Goal: Information Seeking & Learning: Learn about a topic

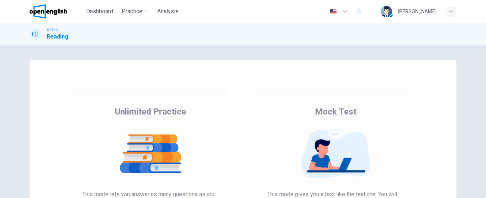
scroll to position [107, 0]
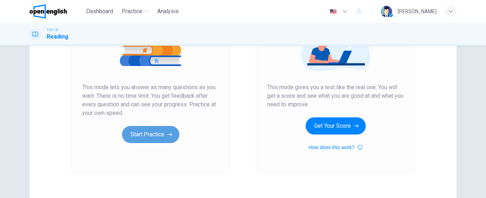
click at [145, 132] on button "Start Practice" at bounding box center [150, 134] width 57 height 17
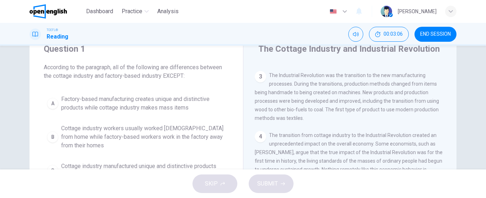
scroll to position [27, 0]
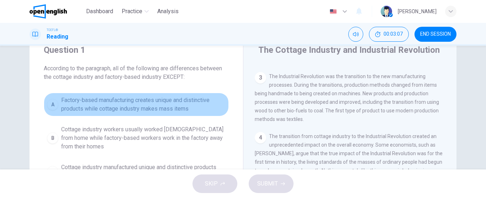
click at [51, 103] on div "A" at bounding box center [52, 104] width 11 height 11
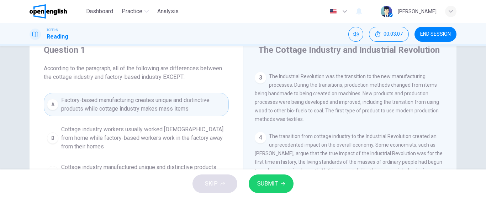
click at [271, 182] on span "SUBMIT" at bounding box center [267, 183] width 21 height 10
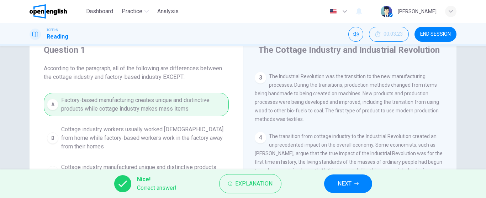
click at [343, 184] on span "NEXT" at bounding box center [345, 183] width 14 height 10
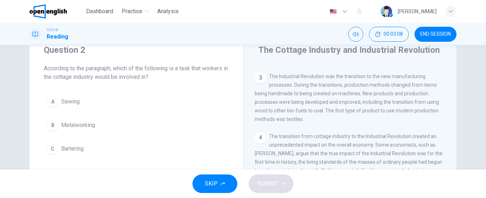
scroll to position [0, 0]
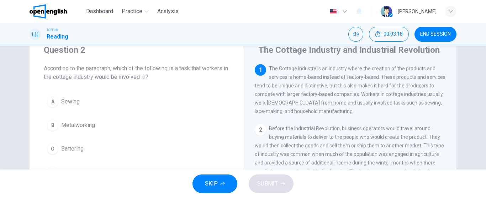
click at [52, 100] on div "A" at bounding box center [52, 101] width 11 height 11
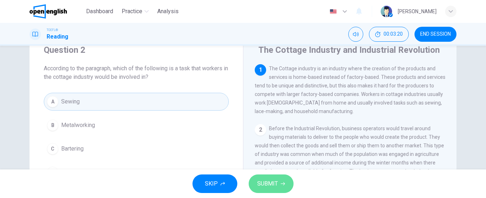
click at [274, 184] on span "SUBMIT" at bounding box center [267, 183] width 21 height 10
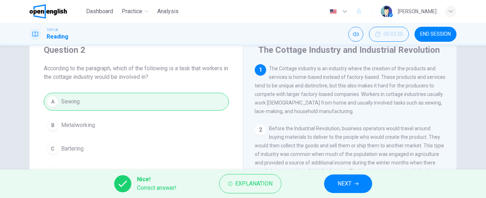
click at [342, 182] on span "NEXT" at bounding box center [345, 183] width 14 height 10
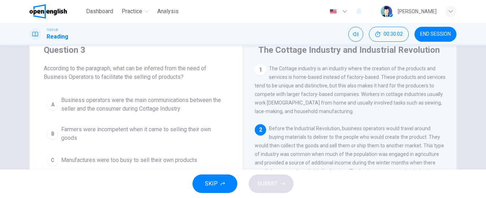
scroll to position [63, 0]
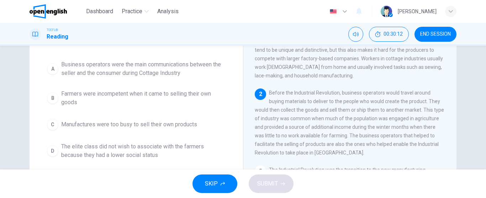
click at [52, 65] on div "A" at bounding box center [52, 68] width 11 height 11
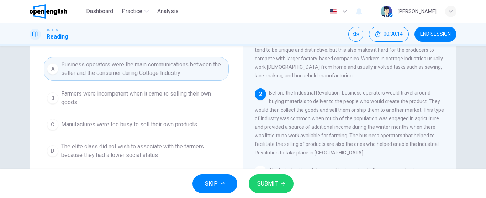
click at [268, 181] on span "SUBMIT" at bounding box center [267, 183] width 21 height 10
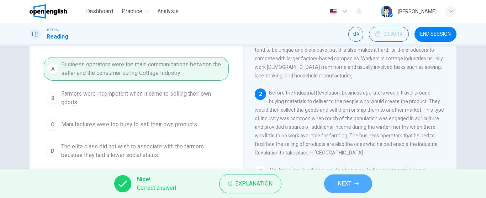
click at [341, 186] on span "NEXT" at bounding box center [345, 183] width 14 height 10
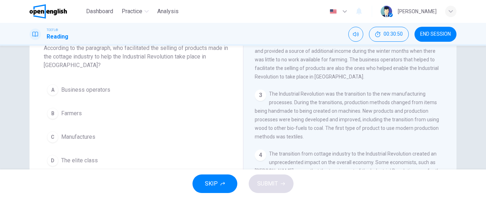
scroll to position [42, 0]
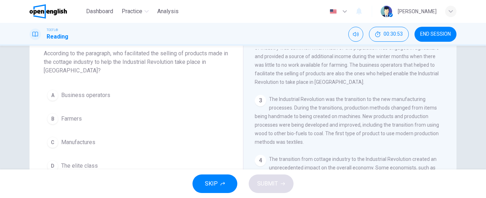
click at [51, 95] on div "A" at bounding box center [52, 94] width 11 height 11
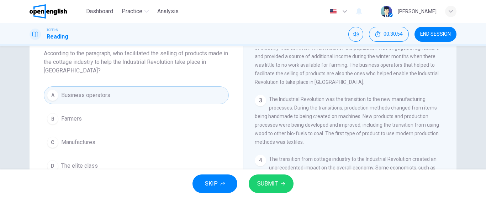
click at [269, 178] on button "SUBMIT" at bounding box center [271, 183] width 45 height 19
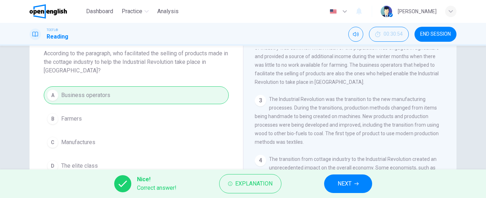
drag, startPoint x: 344, startPoint y: 185, endPoint x: 343, endPoint y: 181, distance: 5.2
click at [344, 185] on span "NEXT" at bounding box center [345, 183] width 14 height 10
click at [345, 183] on div "Nice! Correct answer! Explanation NEXT" at bounding box center [243, 183] width 486 height 28
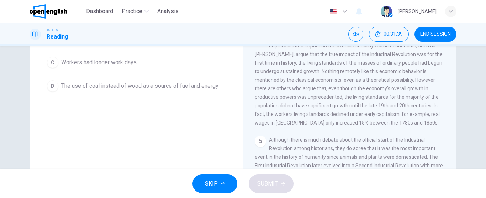
scroll to position [78, 0]
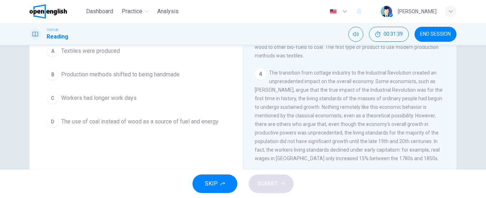
click at [250, 44] on div "TOEFL® Reading 00:31:39 END SESSION" at bounding box center [243, 34] width 486 height 23
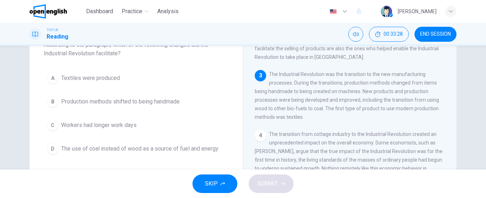
scroll to position [106, 0]
click at [93, 101] on span "Production methods shifted to being handmade" at bounding box center [120, 101] width 119 height 9
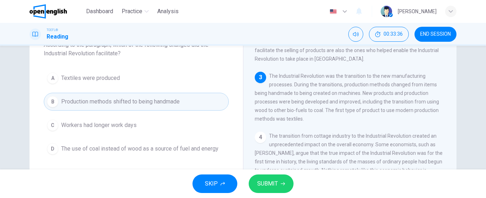
click at [264, 184] on span "SUBMIT" at bounding box center [267, 183] width 21 height 10
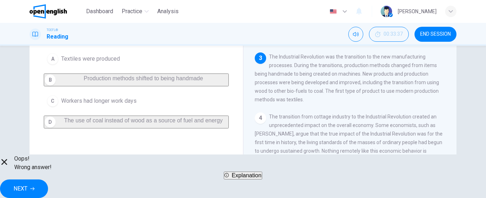
scroll to position [72, 0]
click at [247, 178] on span "Explanation" at bounding box center [247, 175] width 30 height 6
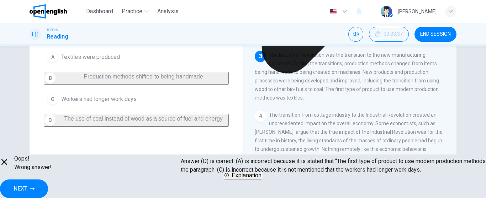
click at [48, 183] on button "NEXT" at bounding box center [24, 188] width 48 height 19
click at [309, 114] on div "1 The Cottage industry is an industry where the creation of the products and se…" at bounding box center [355, 122] width 200 height 205
click at [348, 183] on div "Oops! Wrong answer! Explanation NEXT" at bounding box center [243, 175] width 486 height 43
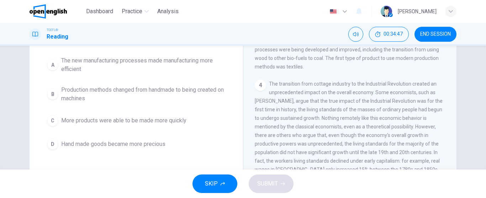
scroll to position [59, 0]
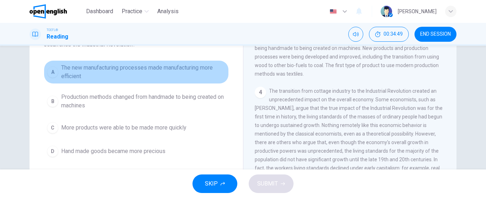
click at [51, 71] on div "A" at bounding box center [52, 71] width 11 height 11
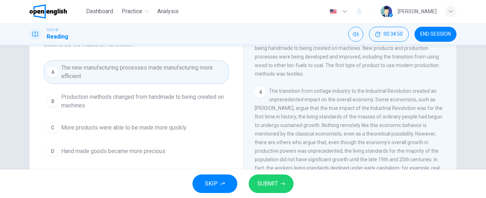
click at [268, 178] on span "SUBMIT" at bounding box center [267, 183] width 21 height 10
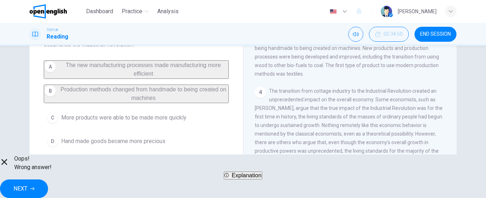
click at [249, 178] on span "Explanation" at bounding box center [247, 175] width 30 height 6
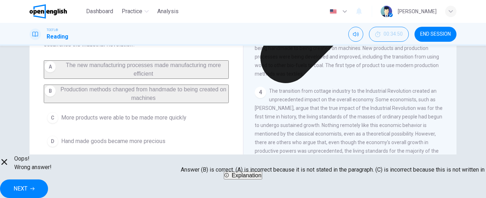
click at [308, 125] on span "The transition from cottage industry to the Industrial Revolution created an un…" at bounding box center [349, 133] width 188 height 91
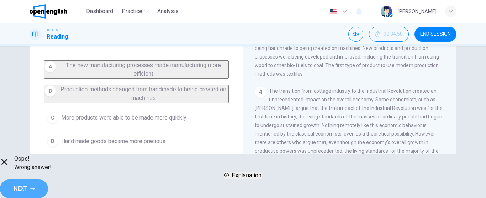
click at [27, 183] on span "NEXT" at bounding box center [21, 188] width 14 height 10
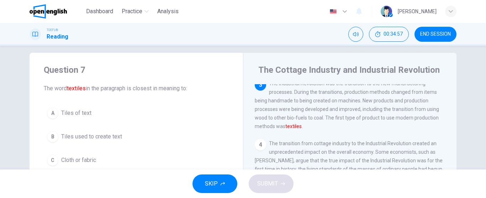
scroll to position [0, 0]
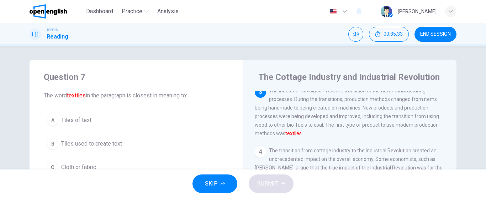
click at [69, 98] on div "Question 7 The word textiles in the paragraph is closest in meaning to: A Tiles…" at bounding box center [137, 135] width 214 height 151
click at [74, 95] on font "textiles" at bounding box center [76, 95] width 19 height 7
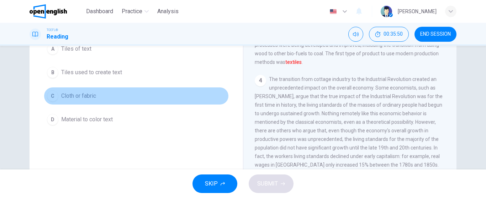
click at [83, 97] on span "Cloth or fabric" at bounding box center [78, 95] width 35 height 9
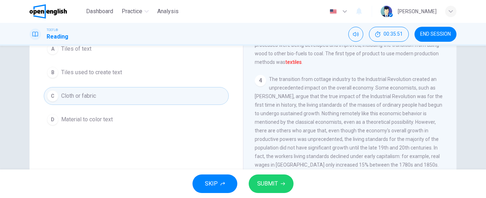
click at [266, 183] on span "SUBMIT" at bounding box center [267, 183] width 21 height 10
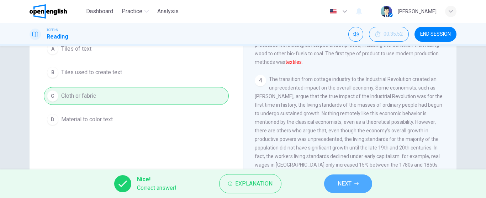
click at [340, 183] on span "NEXT" at bounding box center [345, 183] width 14 height 10
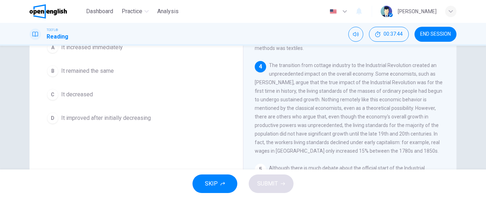
scroll to position [158, 0]
click at [51, 117] on div "D" at bounding box center [52, 117] width 11 height 11
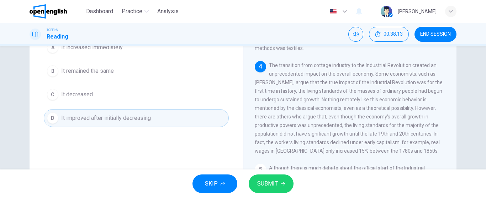
click at [279, 184] on button "SUBMIT" at bounding box center [271, 183] width 45 height 19
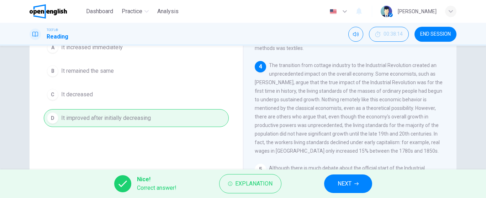
drag, startPoint x: 339, startPoint y: 182, endPoint x: 335, endPoint y: 182, distance: 4.3
click at [336, 182] on button "NEXT" at bounding box center [348, 183] width 48 height 19
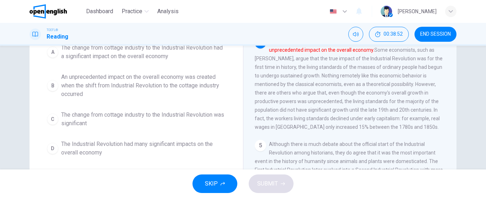
scroll to position [157, 0]
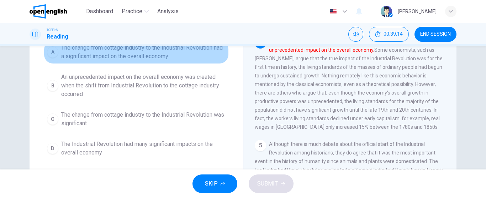
click at [48, 53] on div "A" at bounding box center [52, 51] width 11 height 11
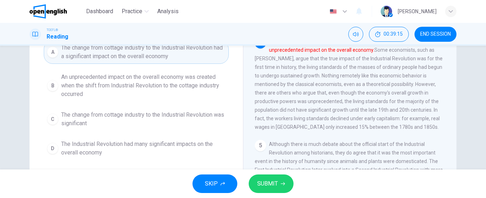
click at [270, 181] on span "SUBMIT" at bounding box center [267, 183] width 21 height 10
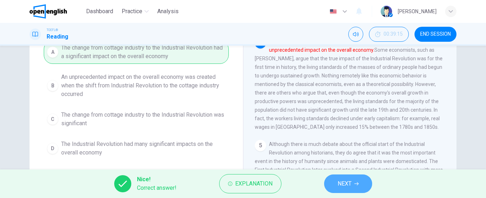
click at [346, 186] on span "NEXT" at bounding box center [345, 183] width 14 height 10
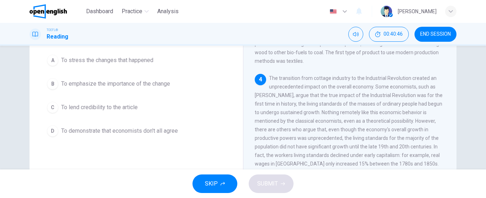
scroll to position [38, 0]
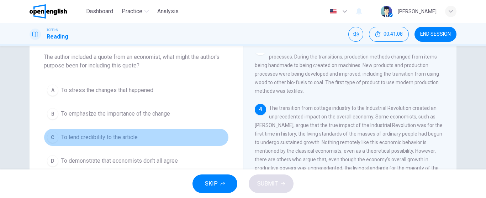
click at [93, 141] on span "To lend credibility to the article" at bounding box center [99, 137] width 77 height 9
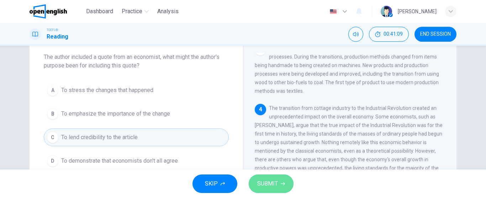
click at [267, 183] on span "SUBMIT" at bounding box center [267, 183] width 21 height 10
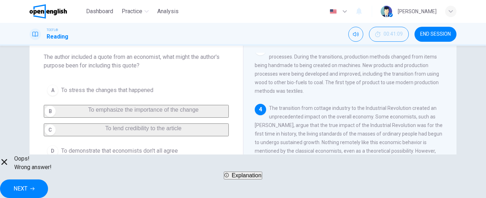
click at [27, 184] on span "NEXT" at bounding box center [21, 188] width 14 height 10
click at [434, 34] on span "END SESSION" at bounding box center [435, 34] width 31 height 6
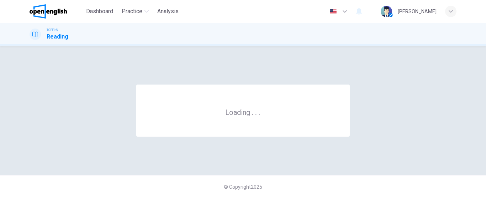
scroll to position [0, 0]
